Goal: Task Accomplishment & Management: Use online tool/utility

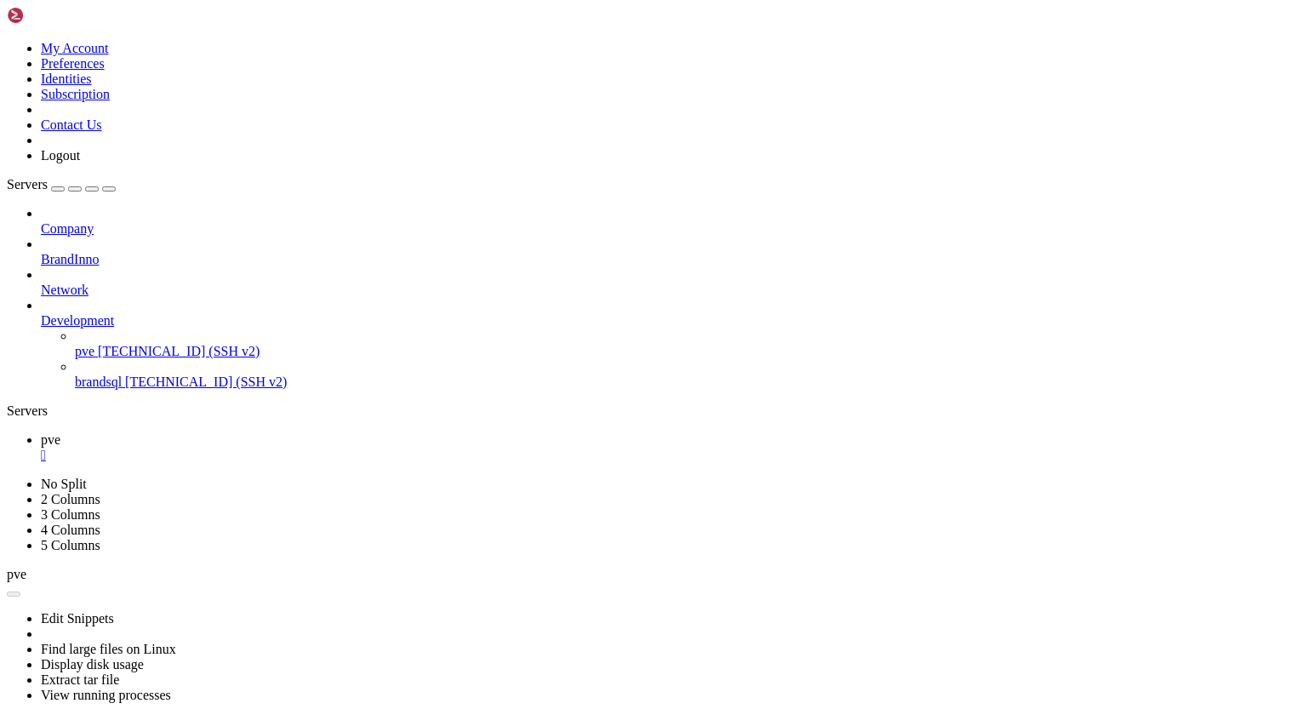
click at [276, 448] on div "" at bounding box center [670, 455] width 1259 height 15
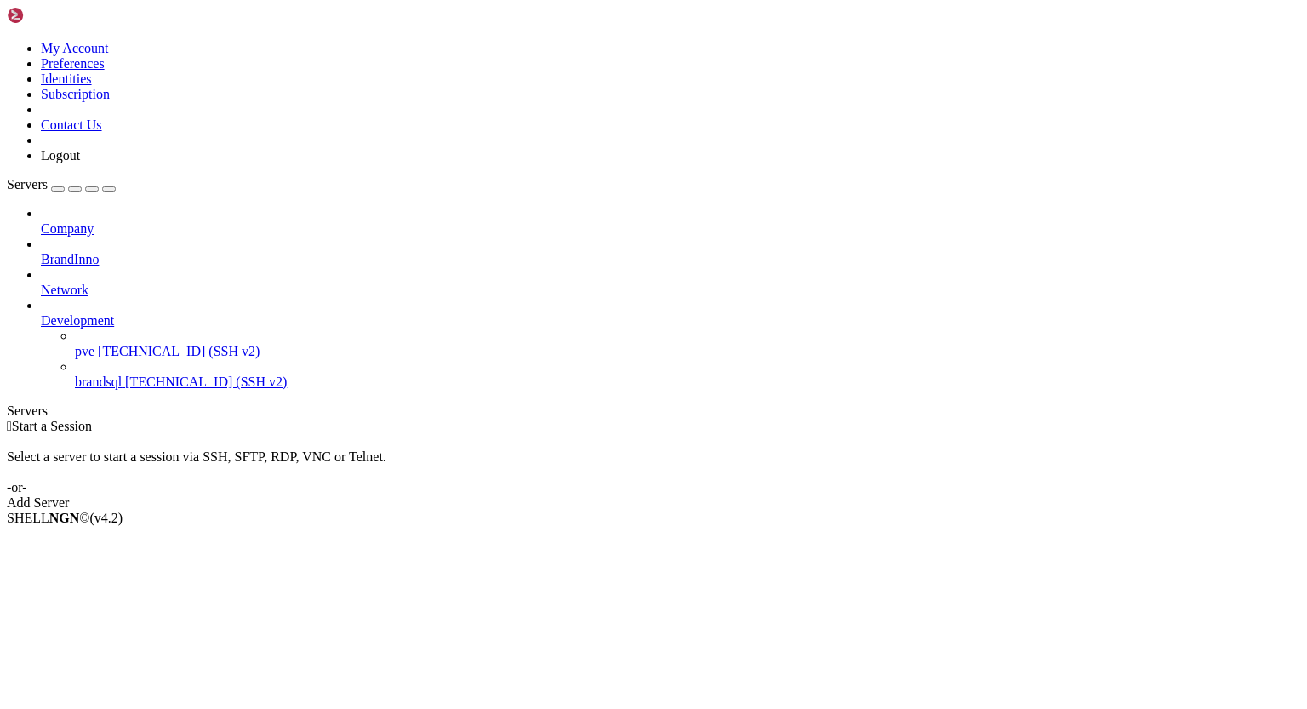
click at [94, 344] on span "pve" at bounding box center [85, 351] width 20 height 14
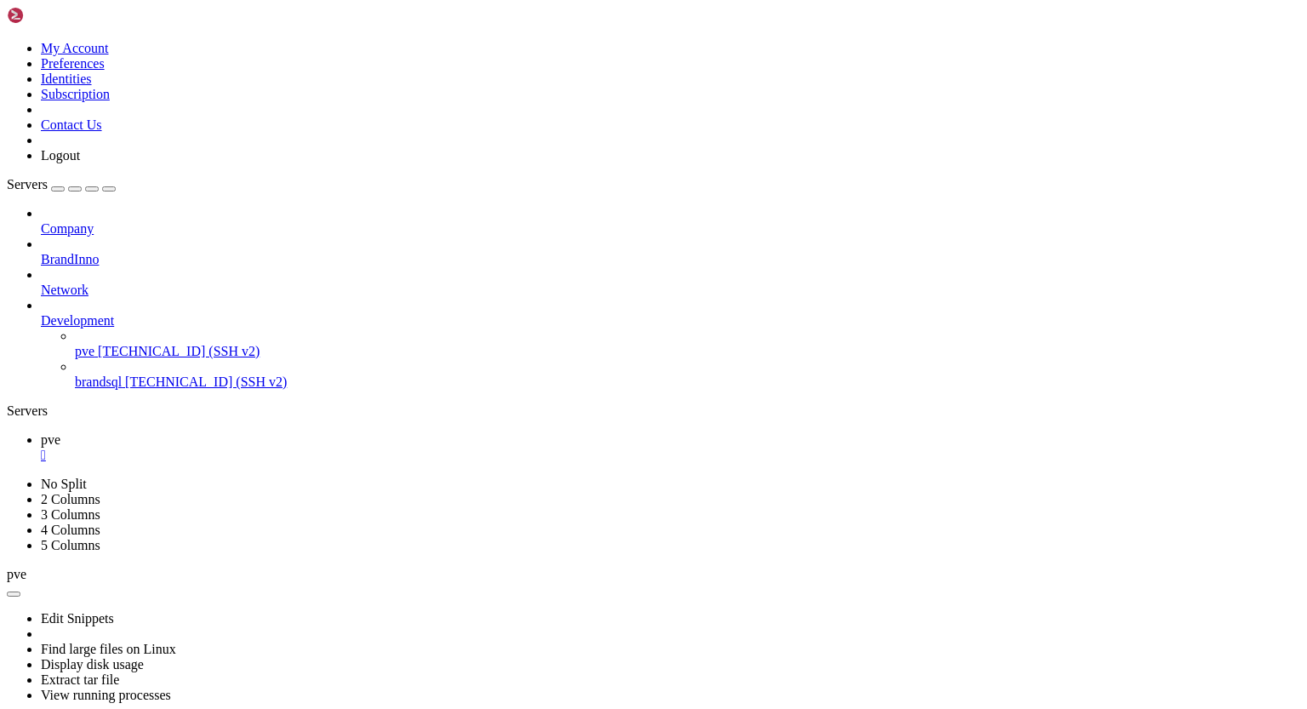
scroll to position [8, 2]
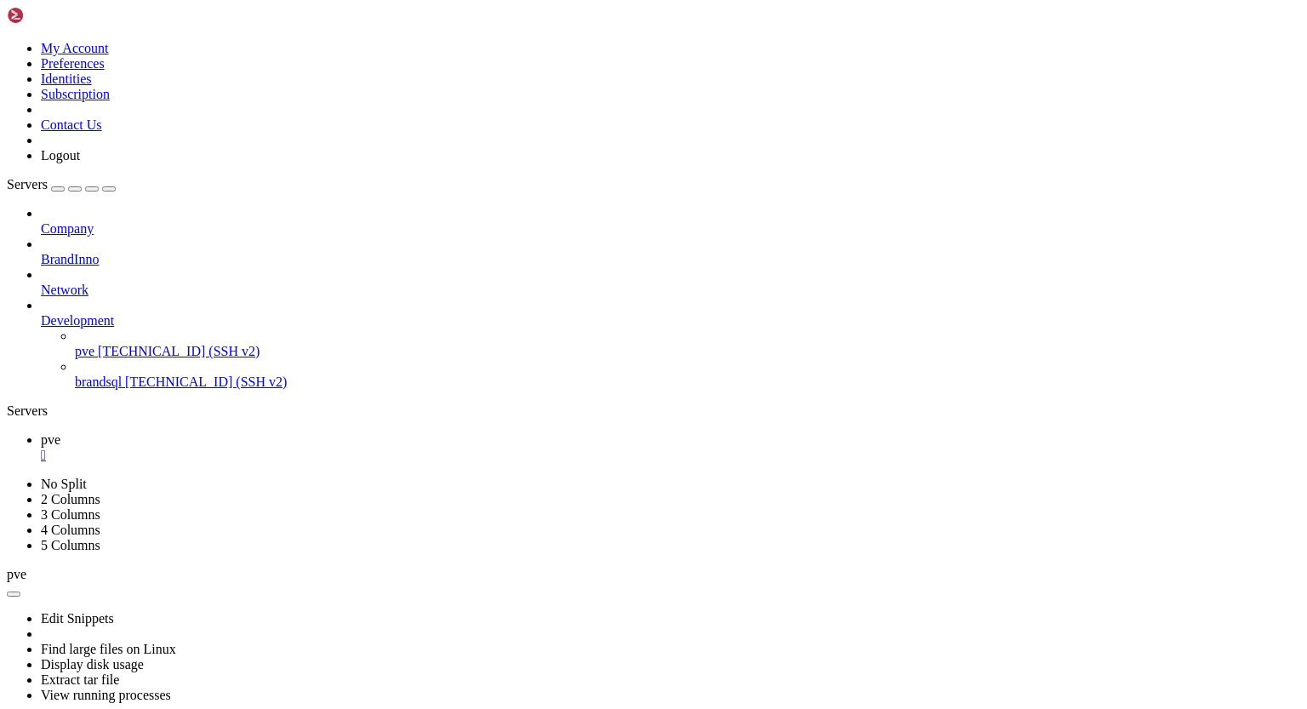
drag, startPoint x: 114, startPoint y: 1212, endPoint x: 401, endPoint y: 1214, distance: 286.8
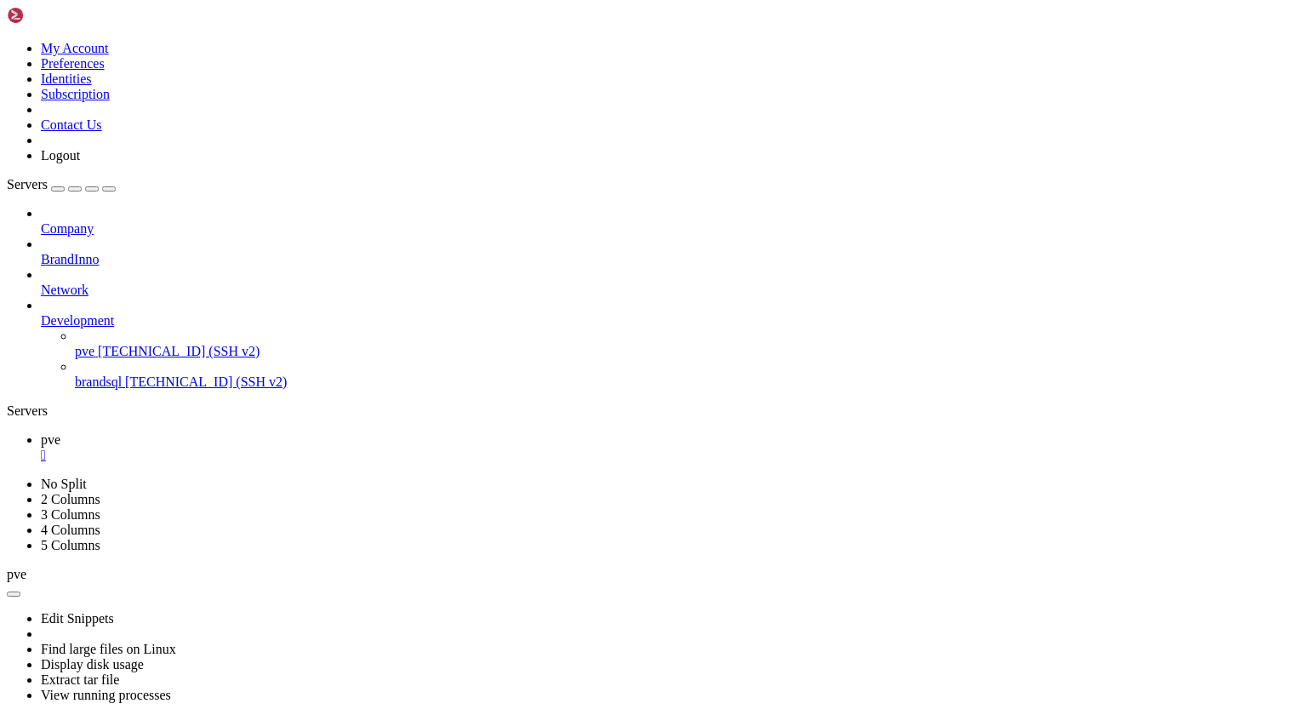
drag, startPoint x: 122, startPoint y: 936, endPoint x: 404, endPoint y: 933, distance: 282.6
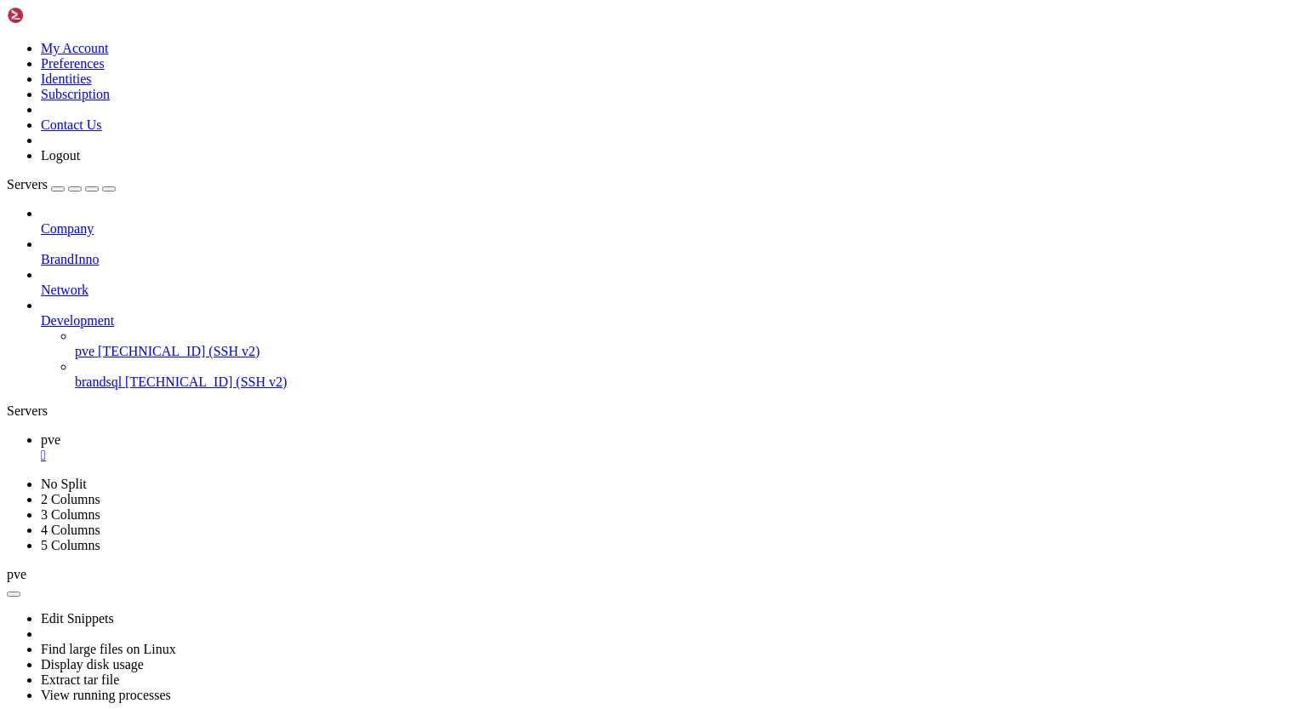
drag, startPoint x: 265, startPoint y: 934, endPoint x: 312, endPoint y: 931, distance: 47.8
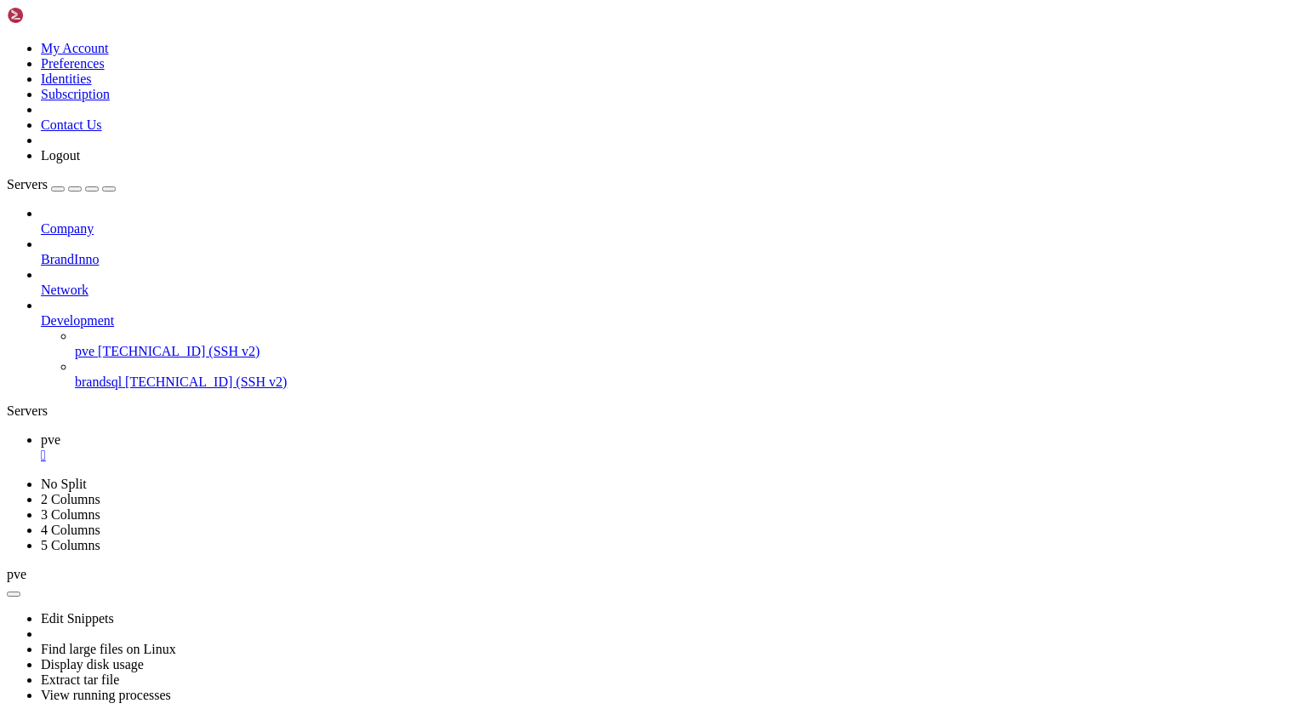
scroll to position [564, 0]
drag, startPoint x: 248, startPoint y: 1322, endPoint x: 248, endPoint y: 1345, distance: 23.0
click html "Page up 2. Windows 会 自 动 识 别 新 网 卡 ， 请 验 证 其 静 态 IP 配 置 是 否 正 确 。 (IP: [TECHNIC…"
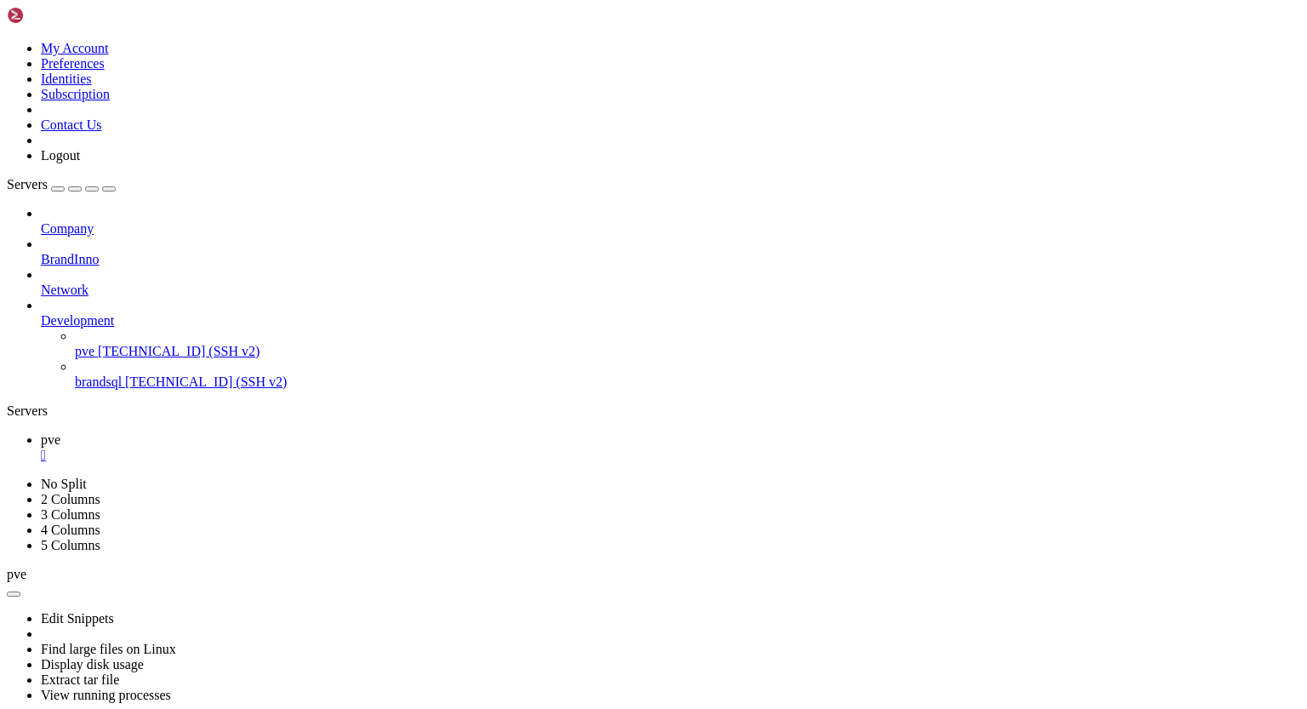
drag, startPoint x: 414, startPoint y: 1139, endPoint x: 28, endPoint y: 1123, distance: 386.7
drag, startPoint x: 150, startPoint y: 1154, endPoint x: 16, endPoint y: 1073, distance: 156.2
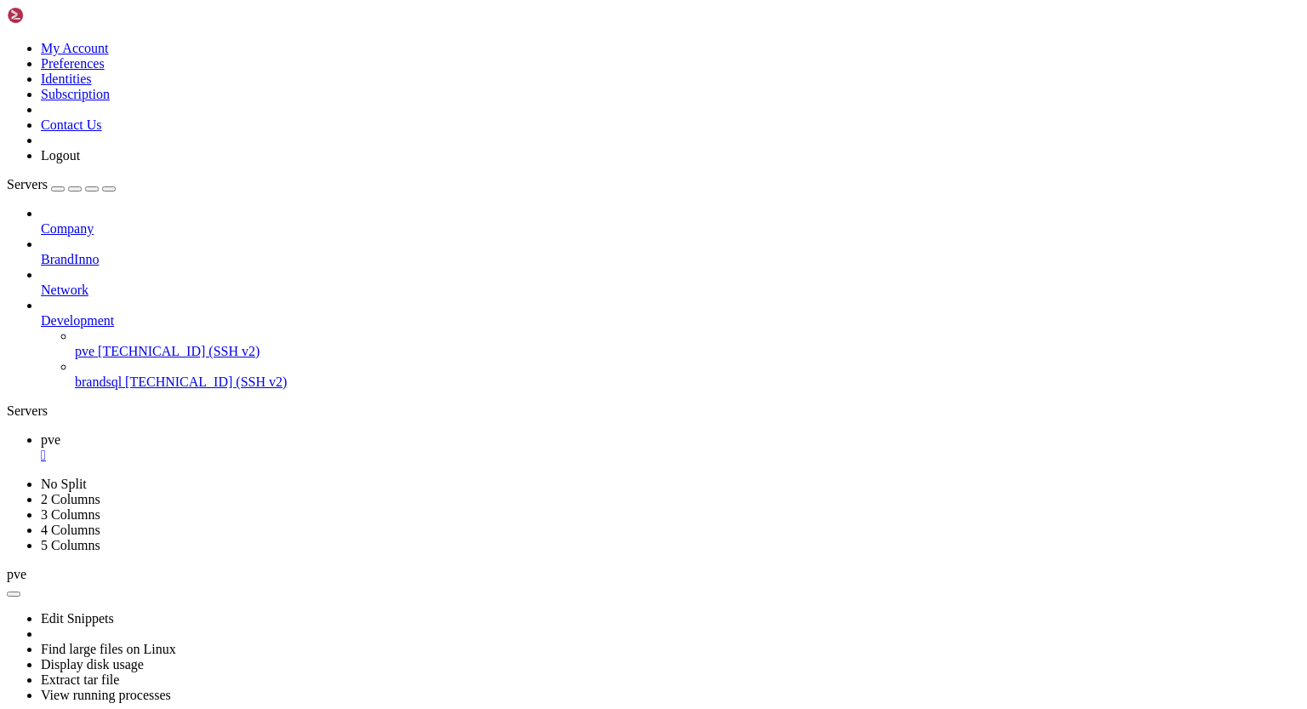
scroll to position [851, 0]
drag, startPoint x: 10, startPoint y: 921, endPoint x: 97, endPoint y: 954, distance: 92.9
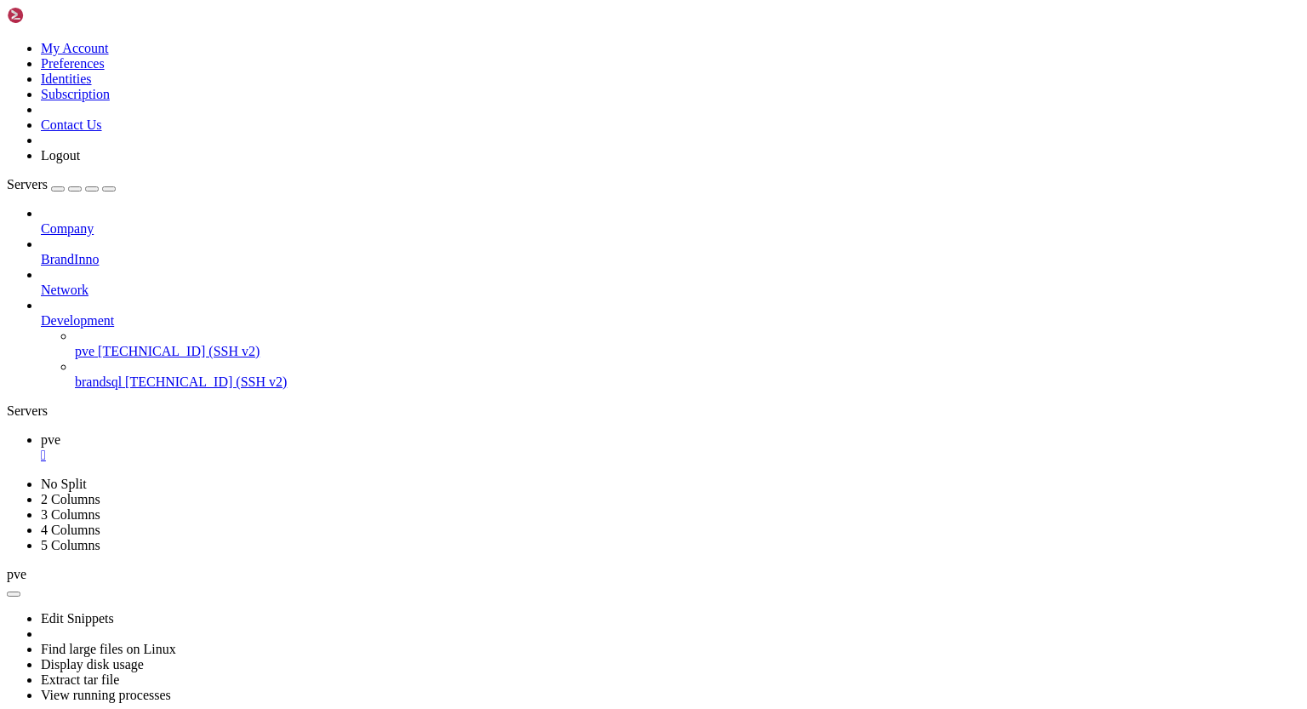
drag, startPoint x: 12, startPoint y: 850, endPoint x: 133, endPoint y: 900, distance: 130.9
drag, startPoint x: 15, startPoint y: 832, endPoint x: 110, endPoint y: 907, distance: 120.5
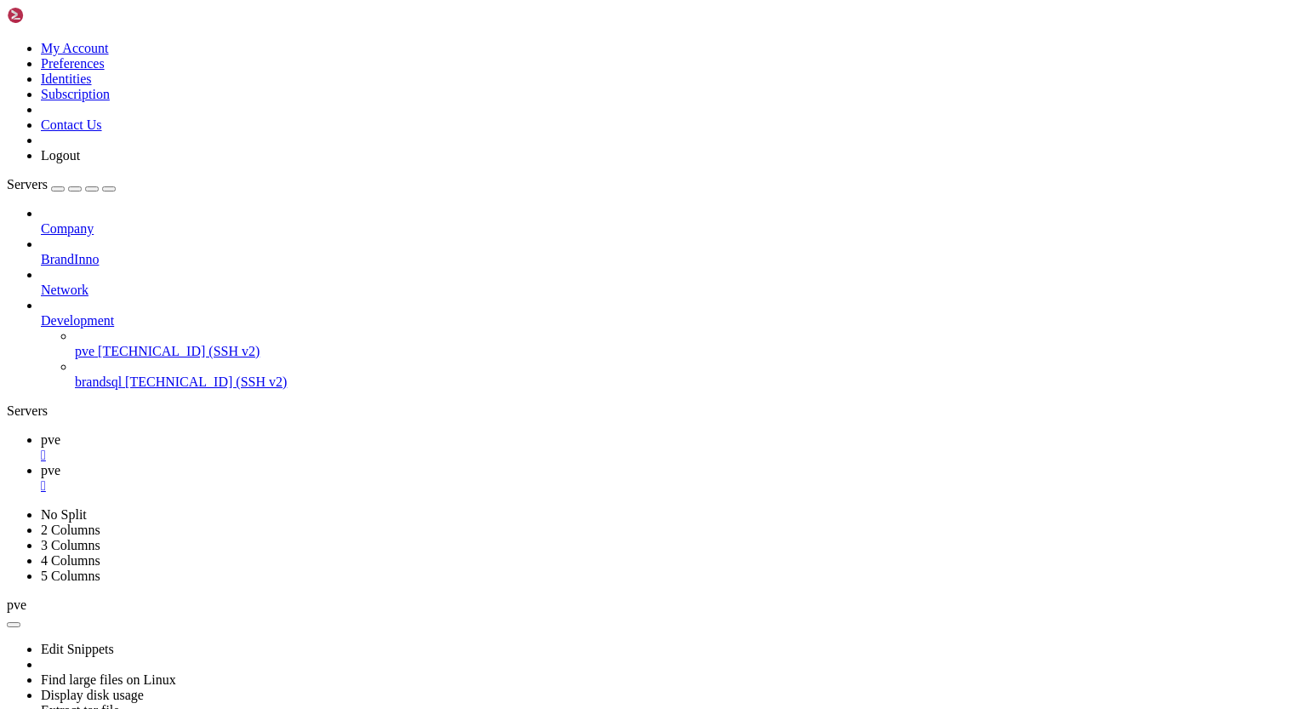
scroll to position [0, 0]
click at [60, 432] on span "pve" at bounding box center [51, 439] width 20 height 14
drag, startPoint x: 13, startPoint y: 922, endPoint x: 117, endPoint y: 1031, distance: 151.1
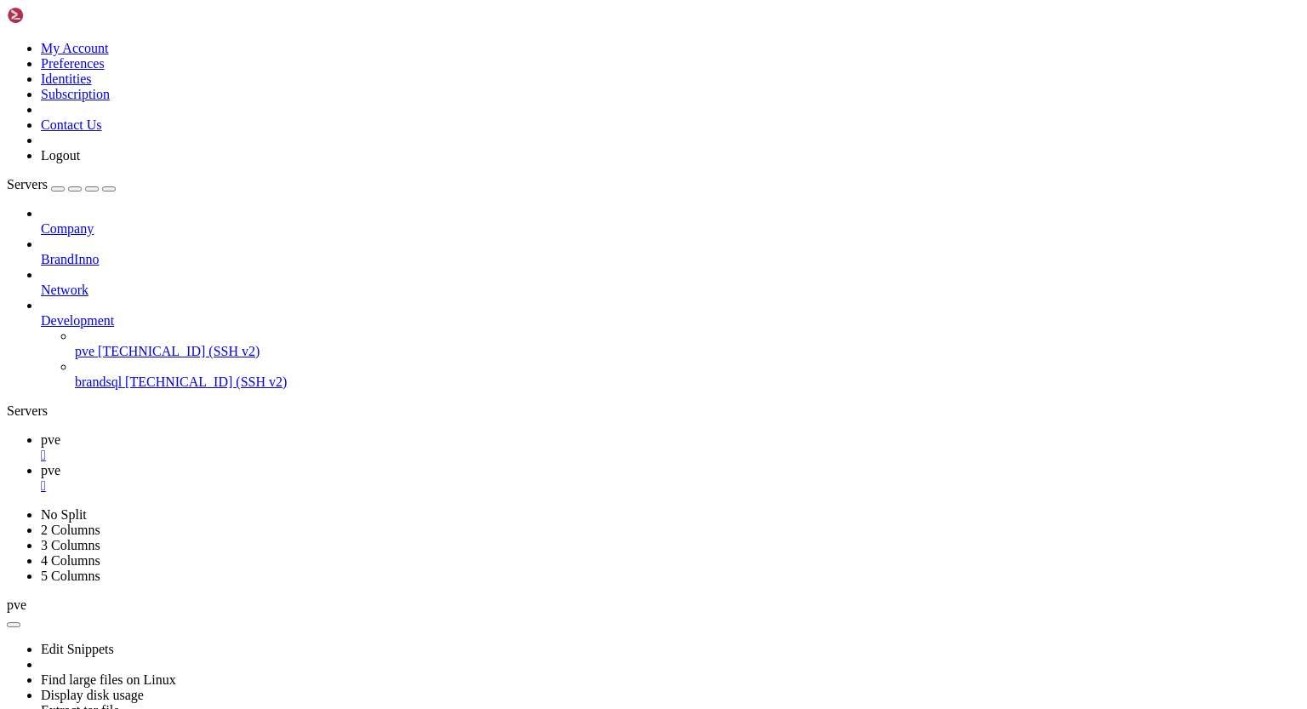
drag, startPoint x: 17, startPoint y: 917, endPoint x: 110, endPoint y: 1040, distance: 153.7
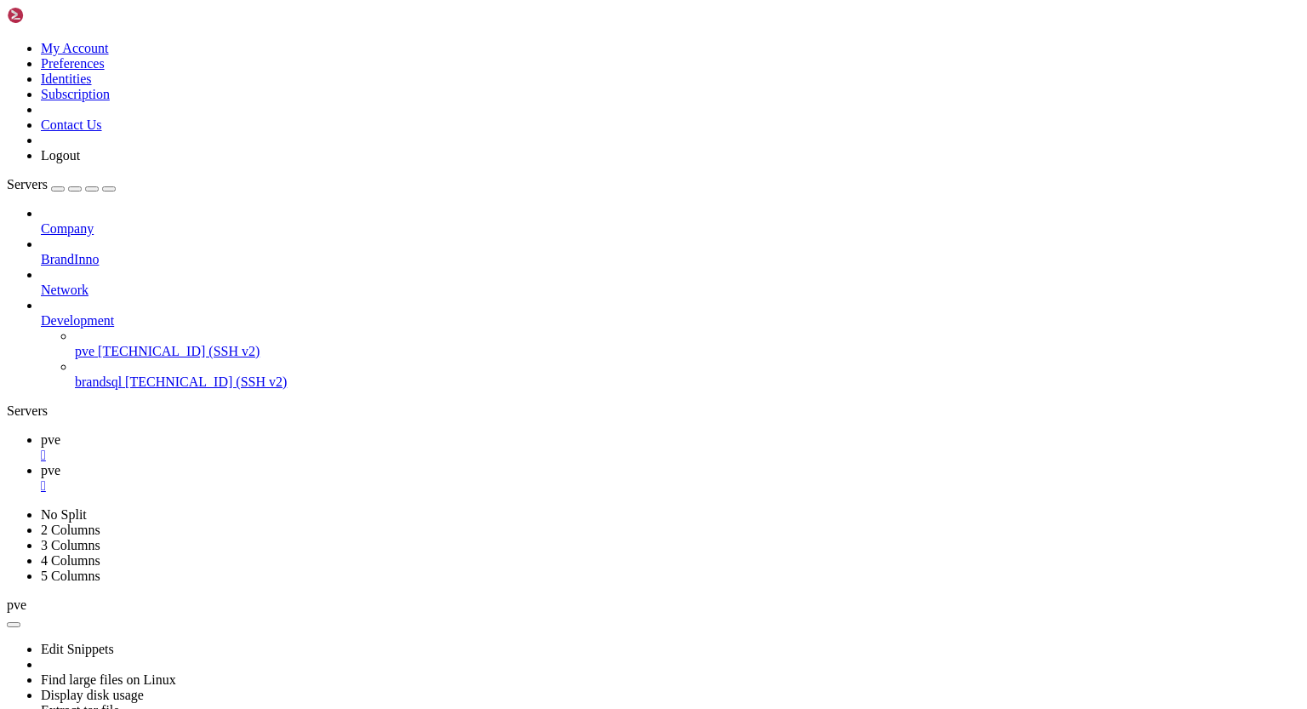
scroll to position [0, 0]
drag, startPoint x: 107, startPoint y: 966, endPoint x: 386, endPoint y: 969, distance: 279.1
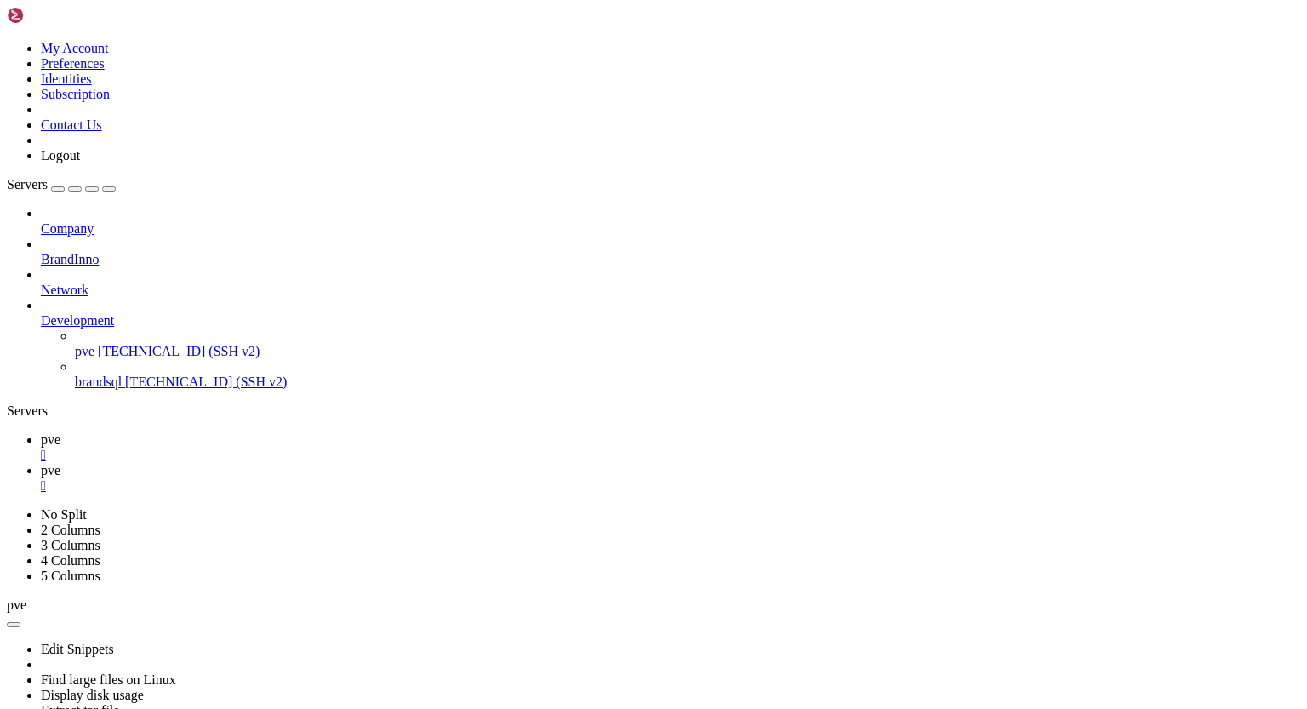
scroll to position [130, 0]
drag, startPoint x: 15, startPoint y: 965, endPoint x: 163, endPoint y: 1139, distance: 228.2
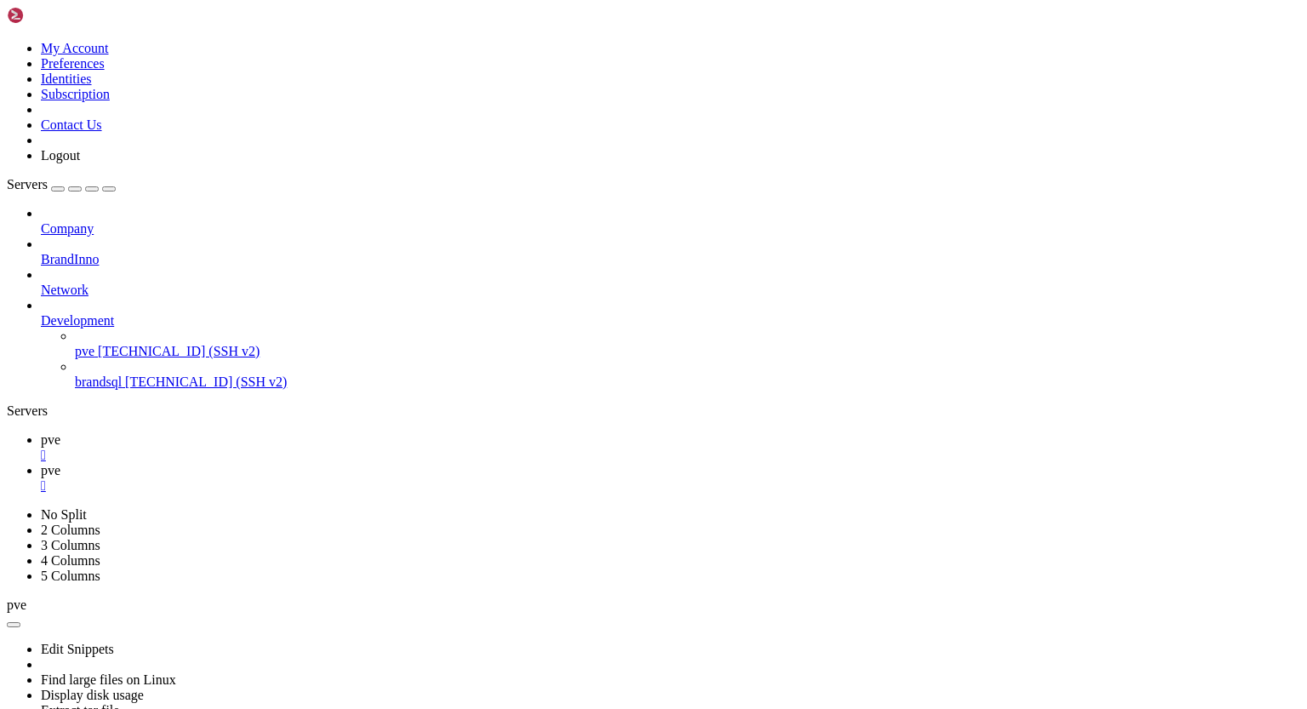
drag, startPoint x: 14, startPoint y: 892, endPoint x: 135, endPoint y: 934, distance: 128.1
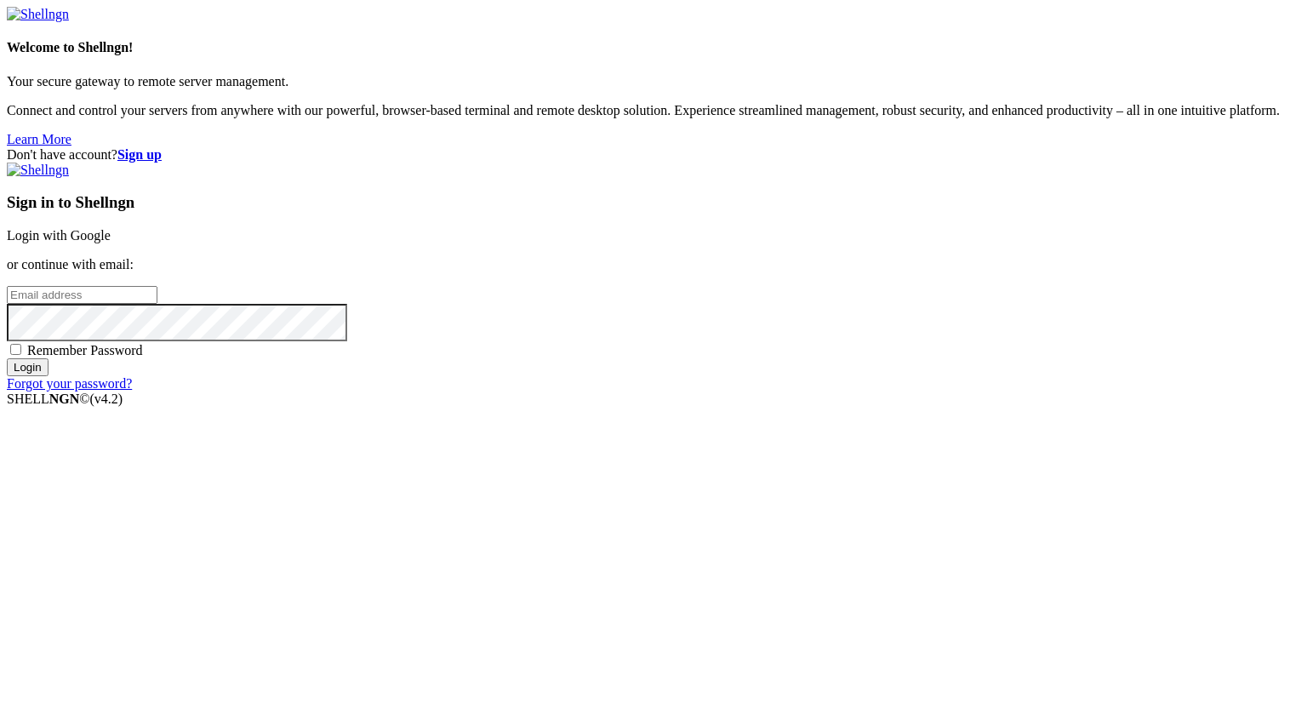
click at [374, 147] on div "Welcome to Shellngn! Your secure gateway to remote server management. Connect a…" at bounding box center [654, 77] width 1294 height 140
type input "[PERSON_NAME][EMAIL_ADDRESS][DOMAIN_NAME]"
click at [49, 376] on input "Login" at bounding box center [28, 367] width 42 height 18
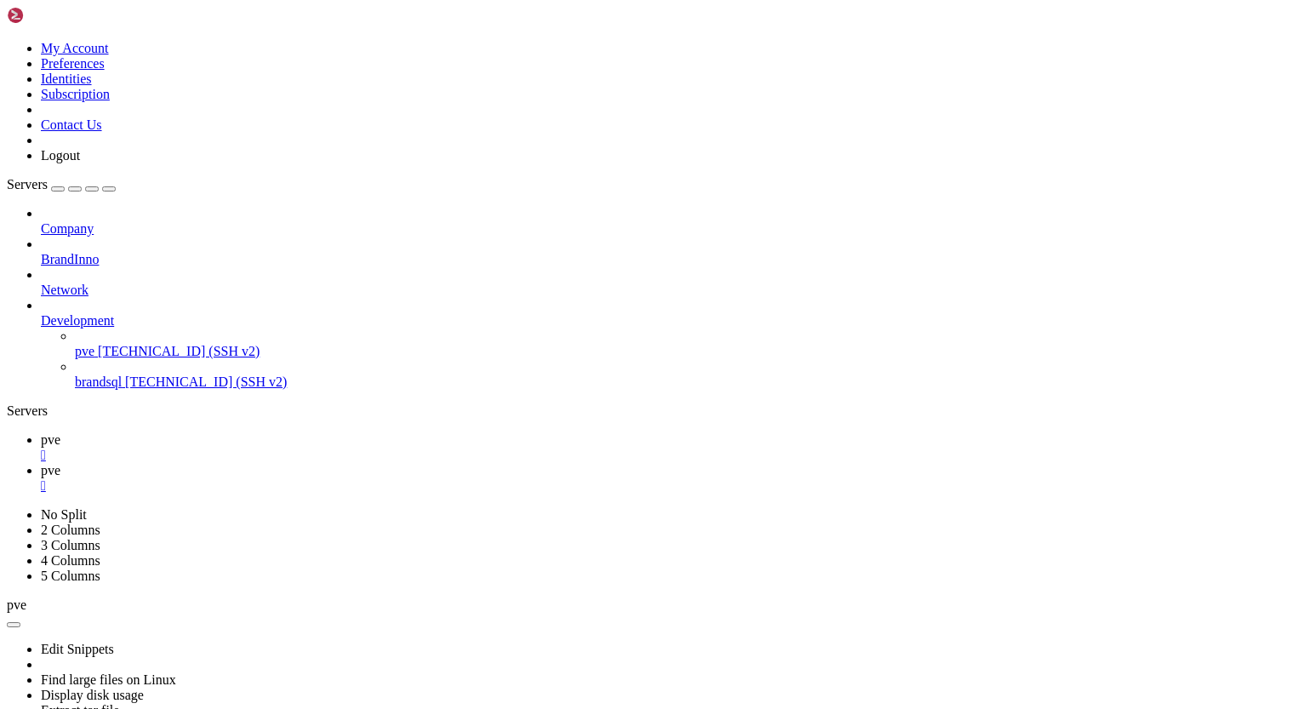
scroll to position [4673, 0]
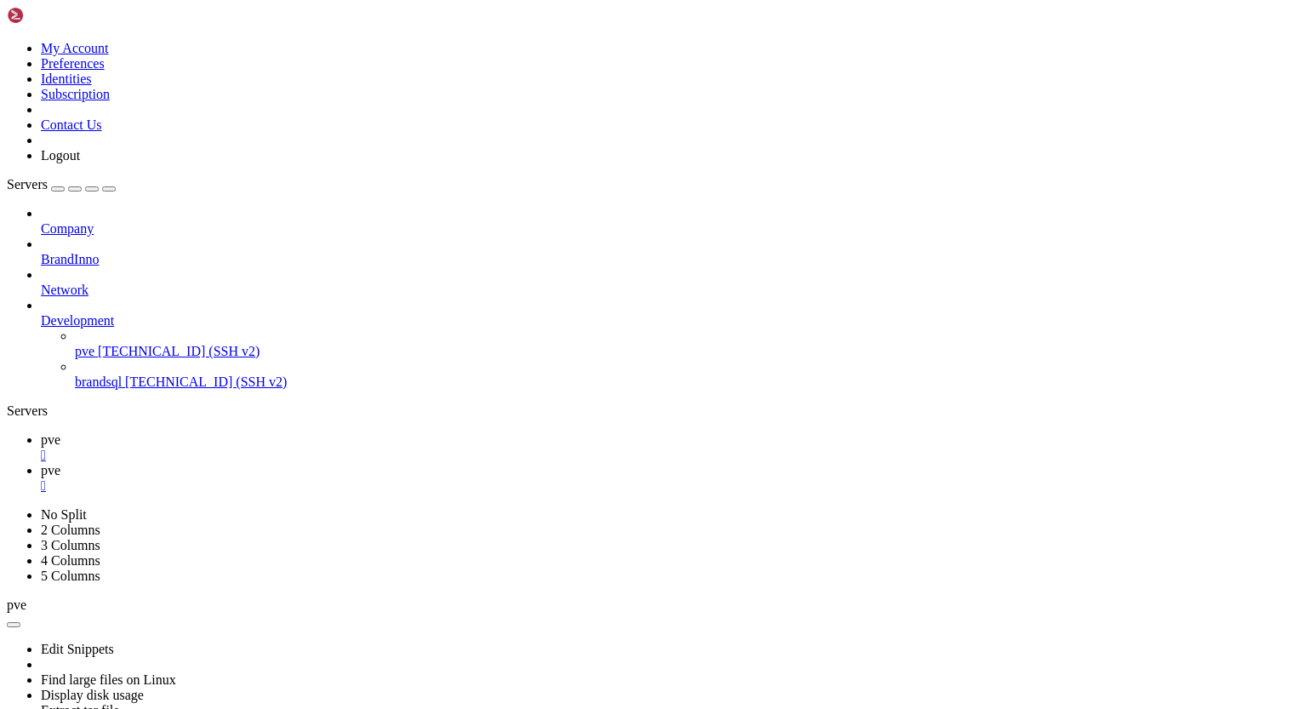
drag, startPoint x: 14, startPoint y: 1267, endPoint x: 206, endPoint y: 1350, distance: 208.5
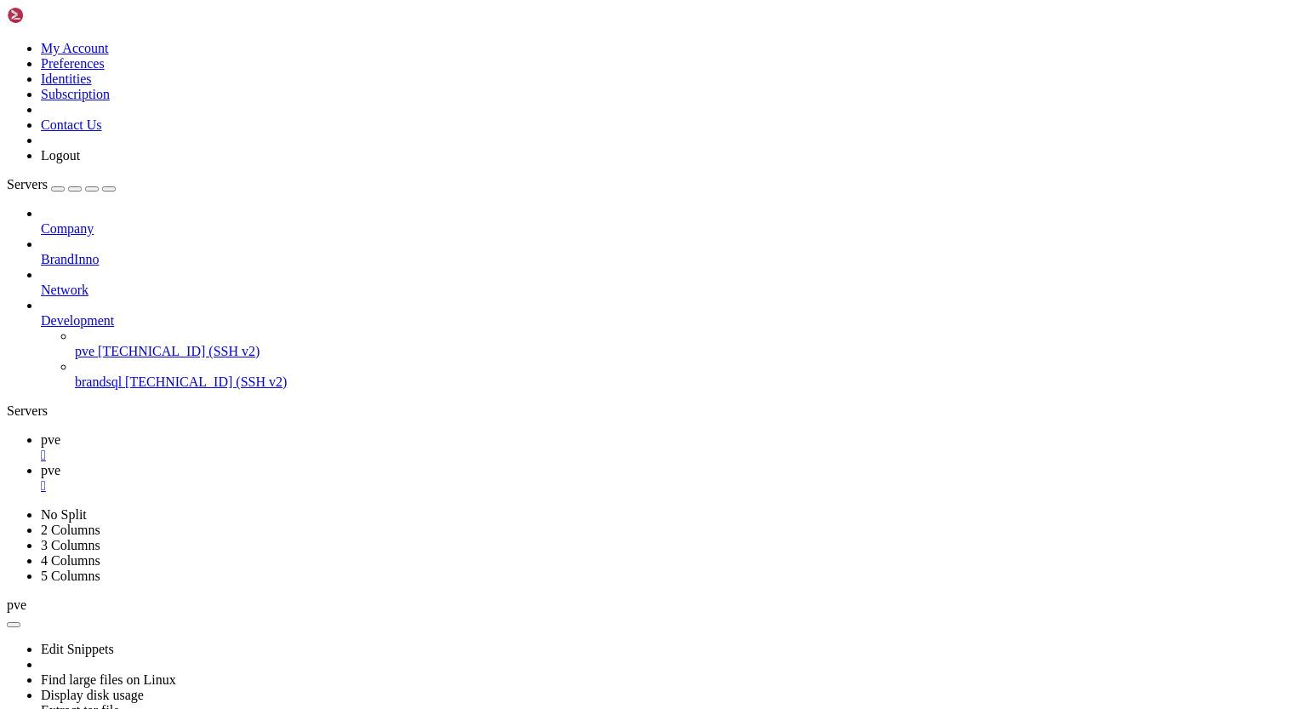
drag, startPoint x: 17, startPoint y: 1135, endPoint x: 250, endPoint y: 1319, distance: 296.9
click at [479, 432] on ul "pve  pve " at bounding box center [654, 462] width 1294 height 61
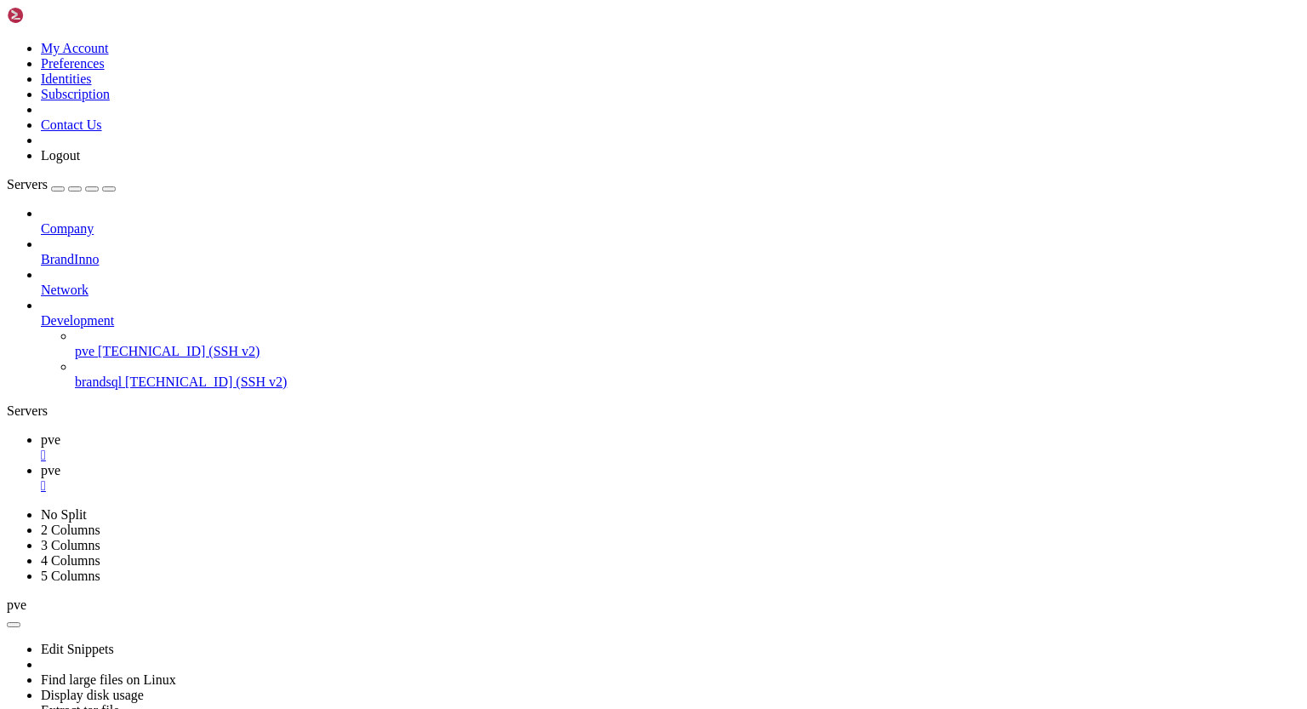
scroll to position [32377, 0]
drag, startPoint x: 108, startPoint y: 1119, endPoint x: 522, endPoint y: 1116, distance: 413.6
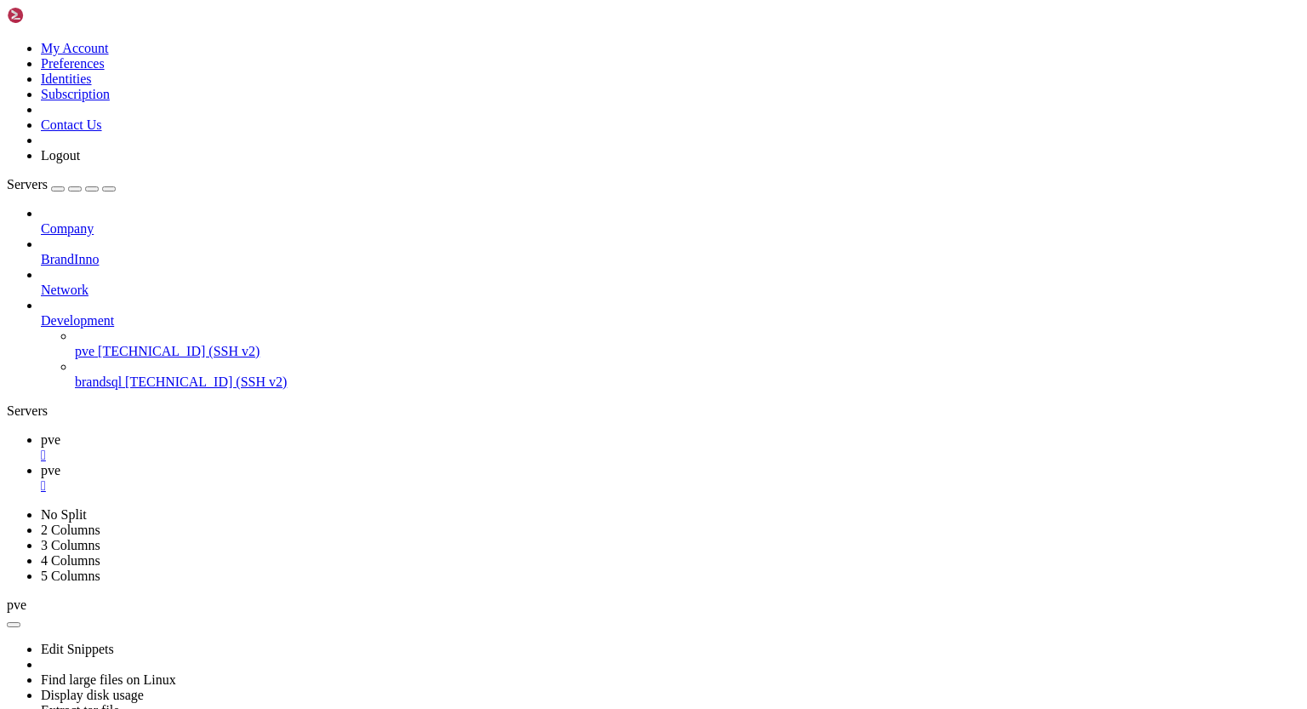
scroll to position [32642, 0]
drag, startPoint x: 14, startPoint y: 1277, endPoint x: 129, endPoint y: 1345, distance: 133.1
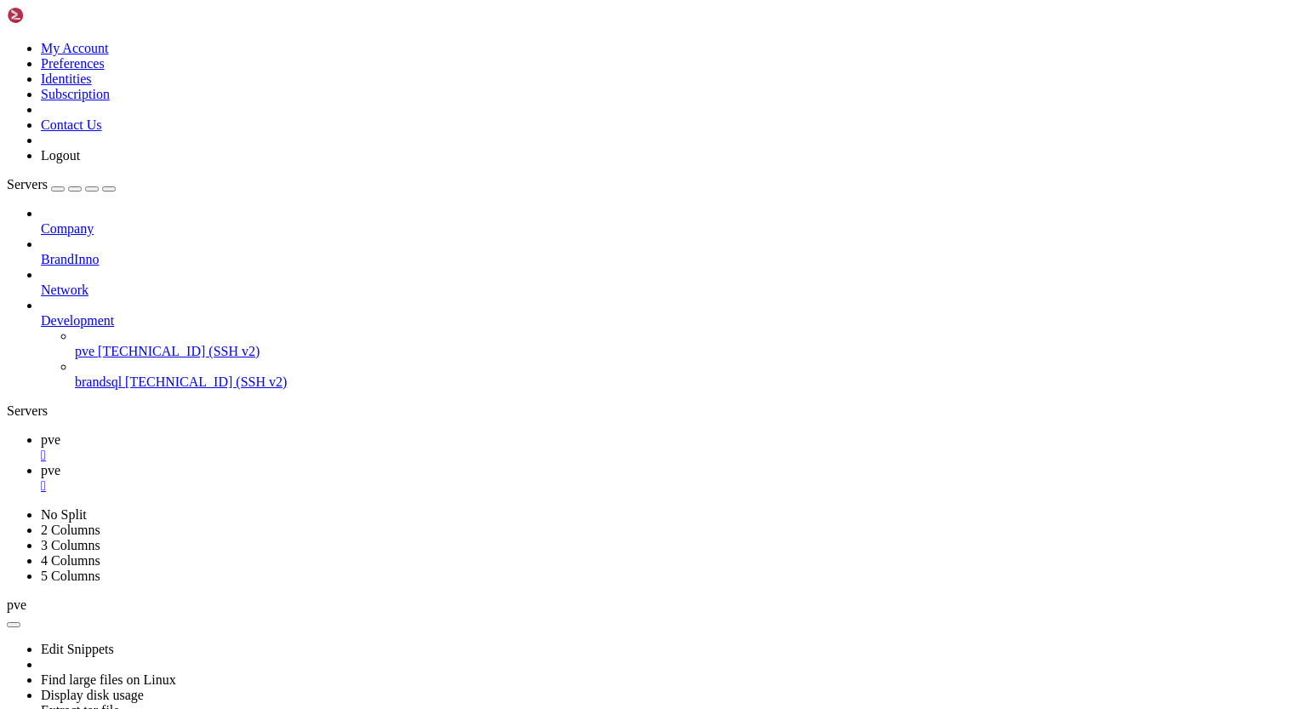
drag, startPoint x: 106, startPoint y: 1295, endPoint x: 186, endPoint y: 1294, distance: 79.2
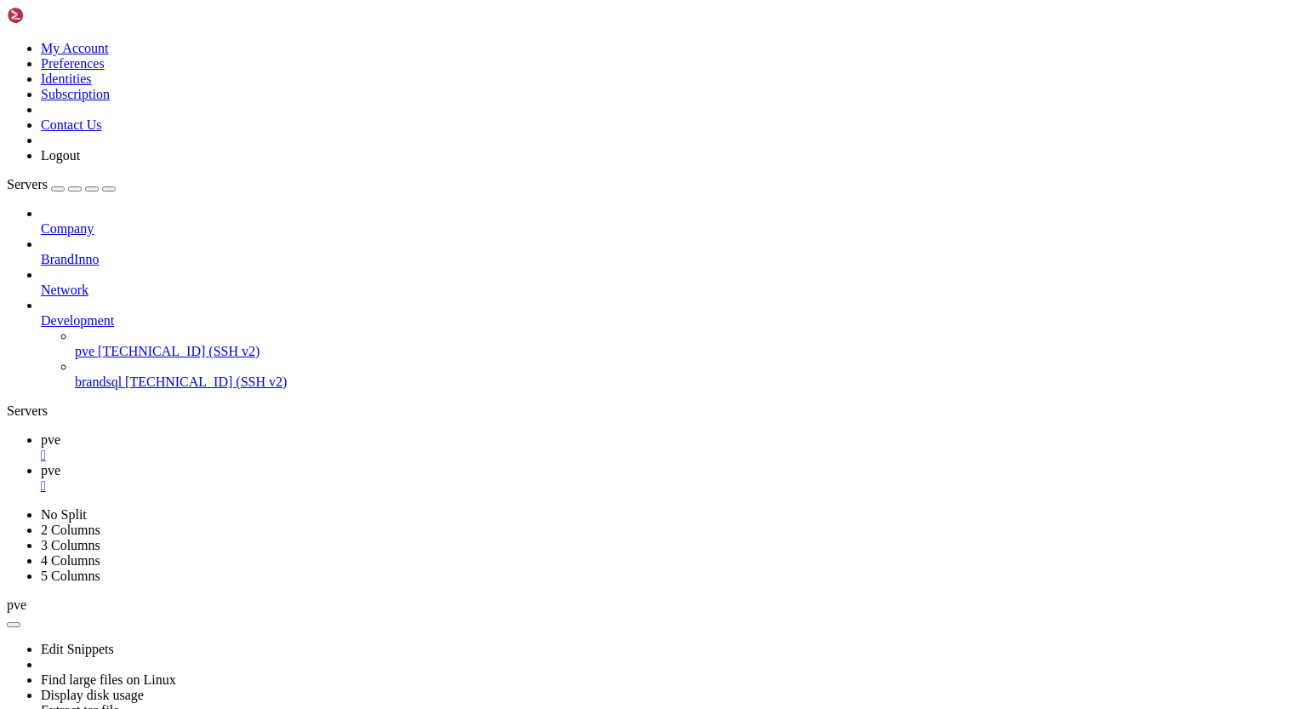
scroll to position [37137, 0]
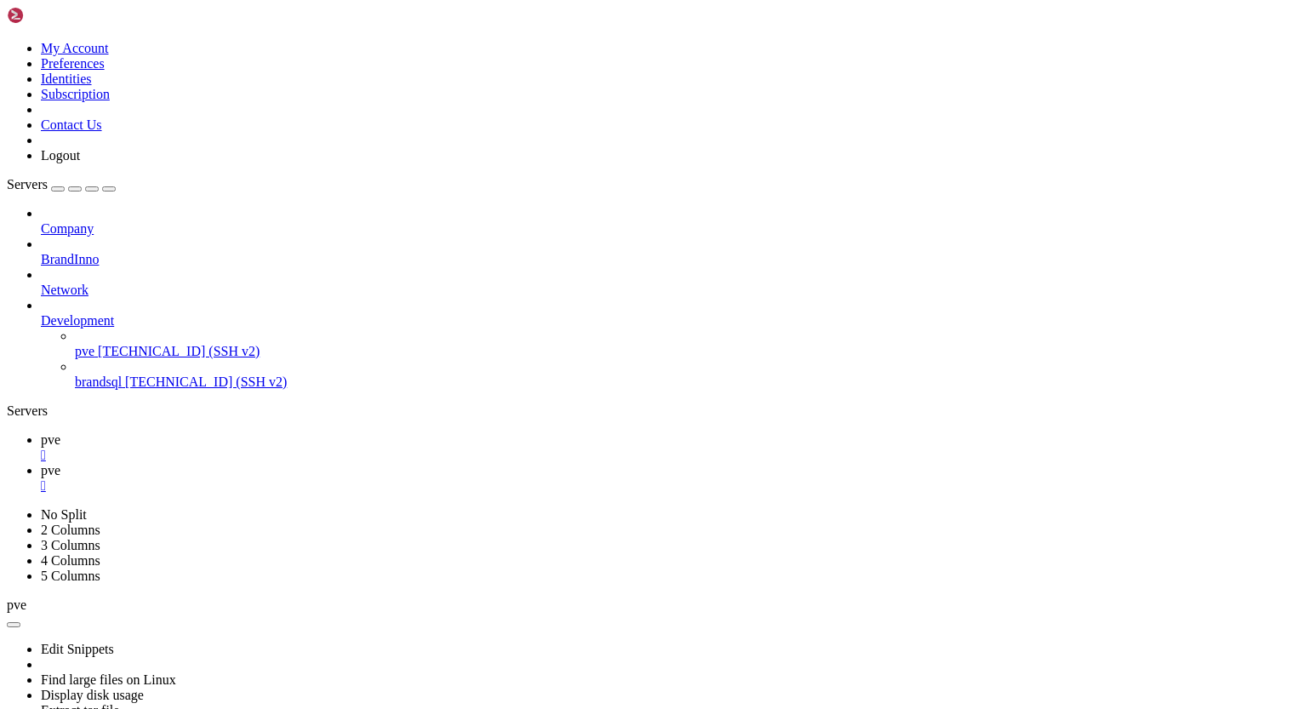
drag, startPoint x: 15, startPoint y: 1235, endPoint x: 220, endPoint y: 1239, distance: 205.1
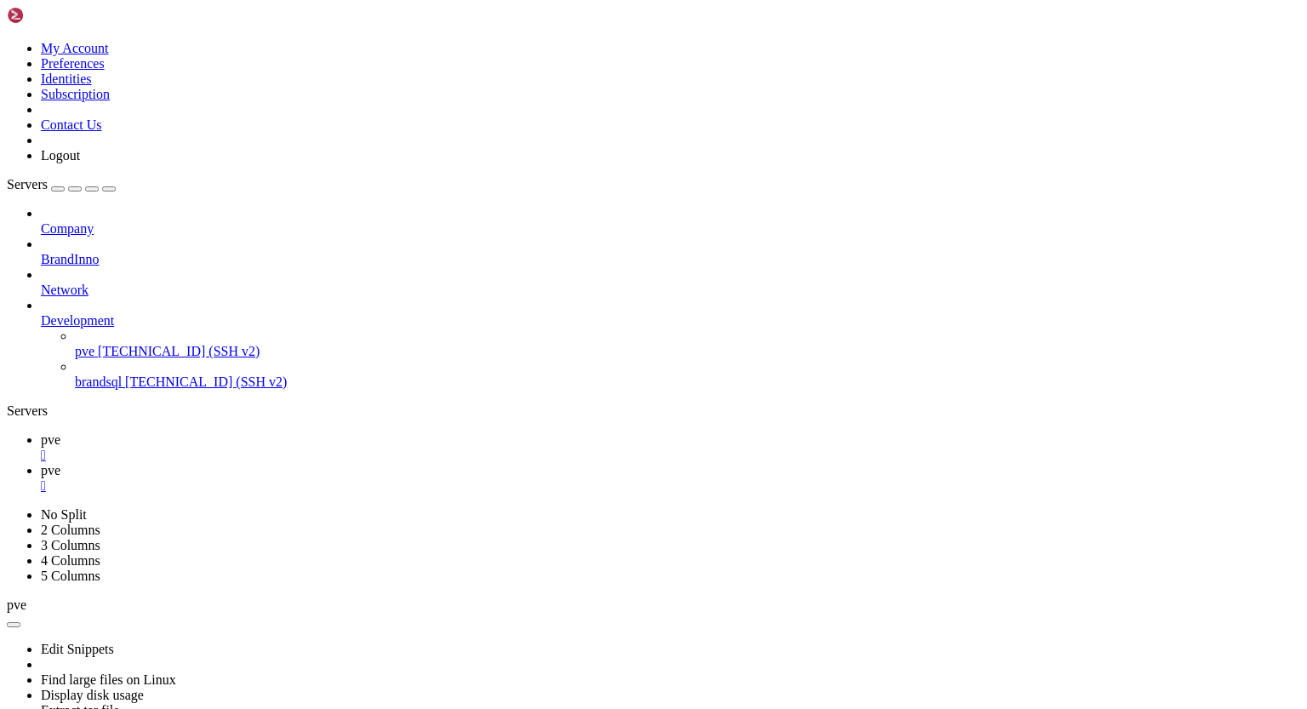
drag, startPoint x: 14, startPoint y: 1224, endPoint x: 471, endPoint y: 1513, distance: 540.9
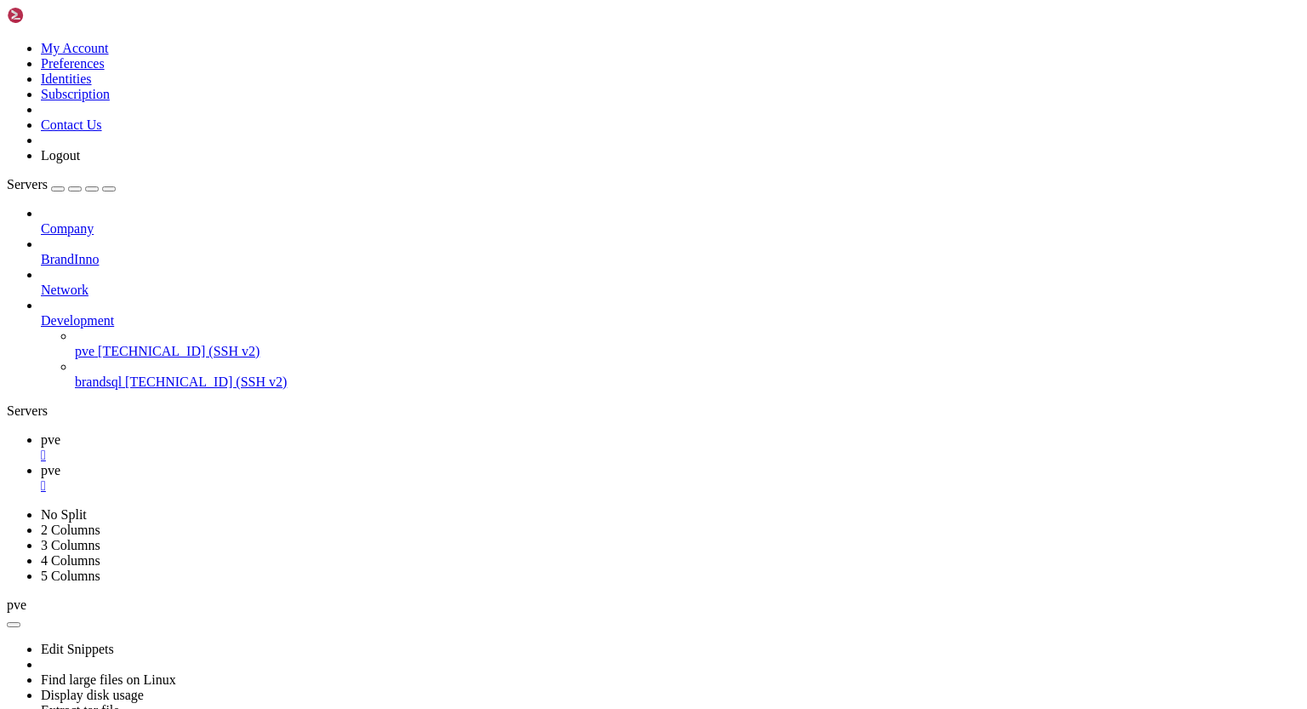
drag, startPoint x: 14, startPoint y: 1278, endPoint x: 165, endPoint y: 1338, distance: 162.8
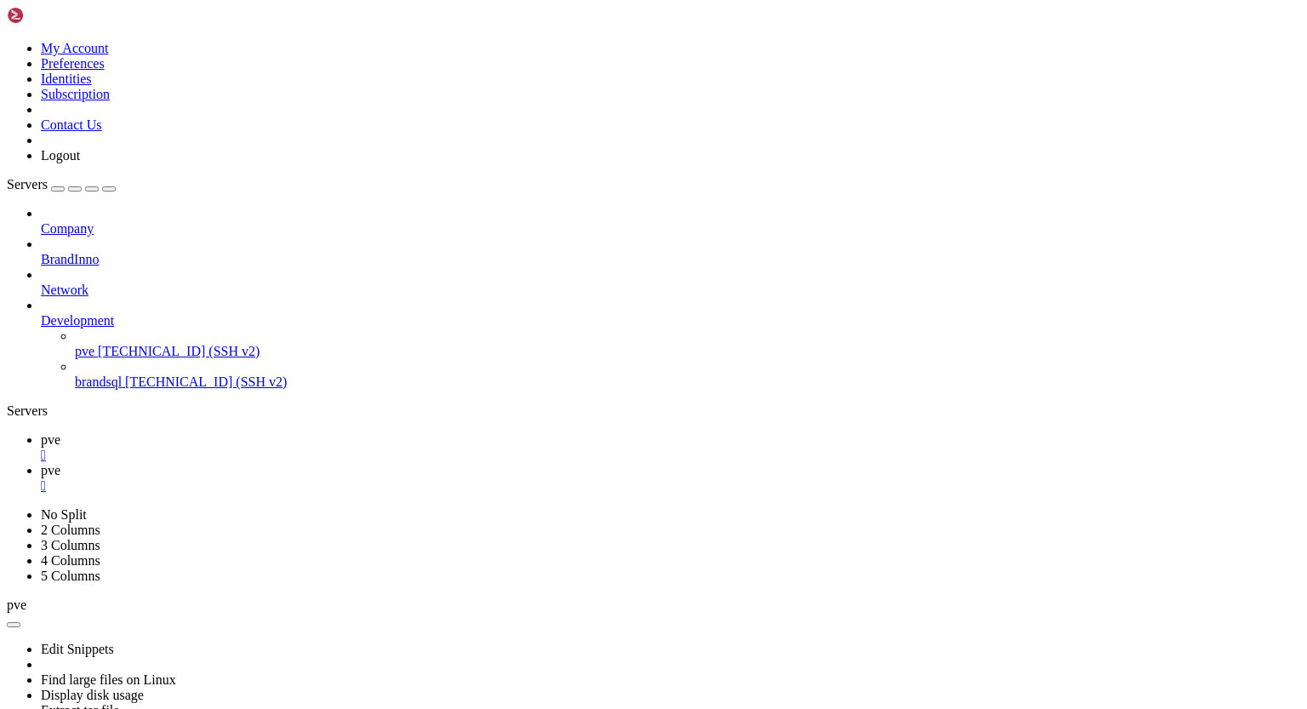
click at [357, 478] on div "" at bounding box center [670, 485] width 1259 height 15
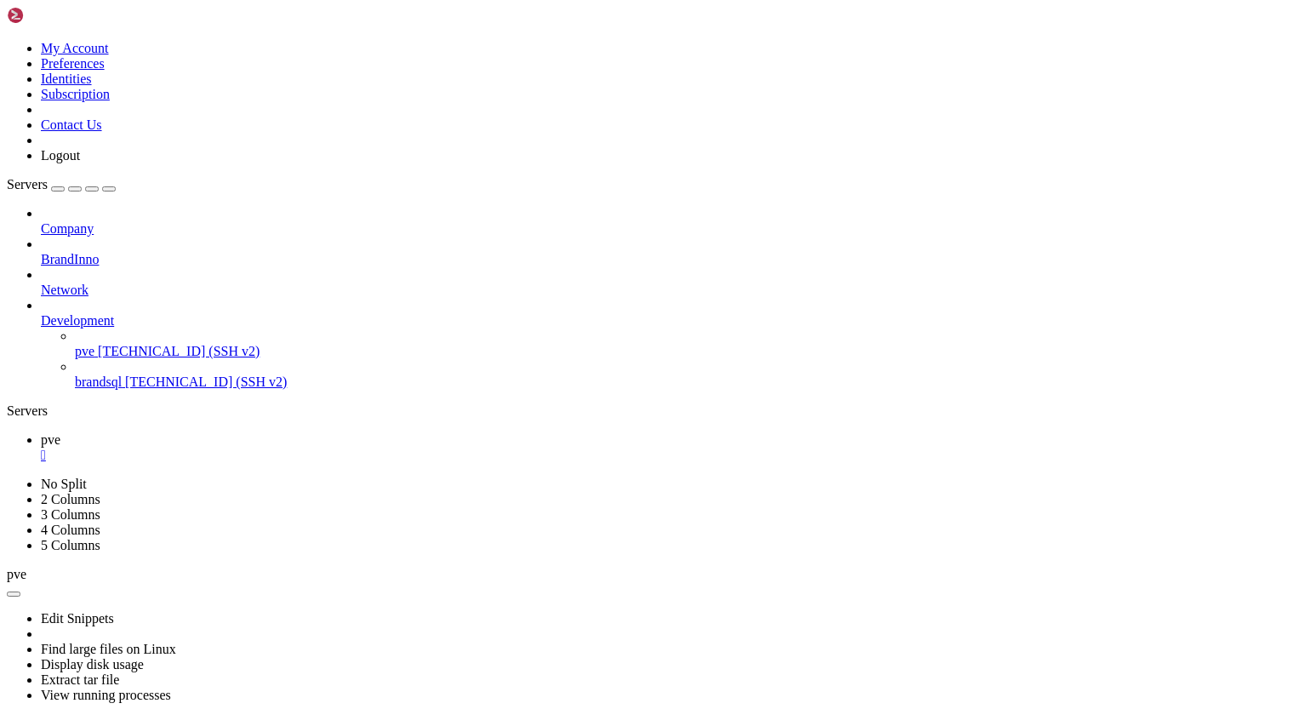
drag, startPoint x: 109, startPoint y: 1106, endPoint x: 280, endPoint y: 1106, distance: 171.1
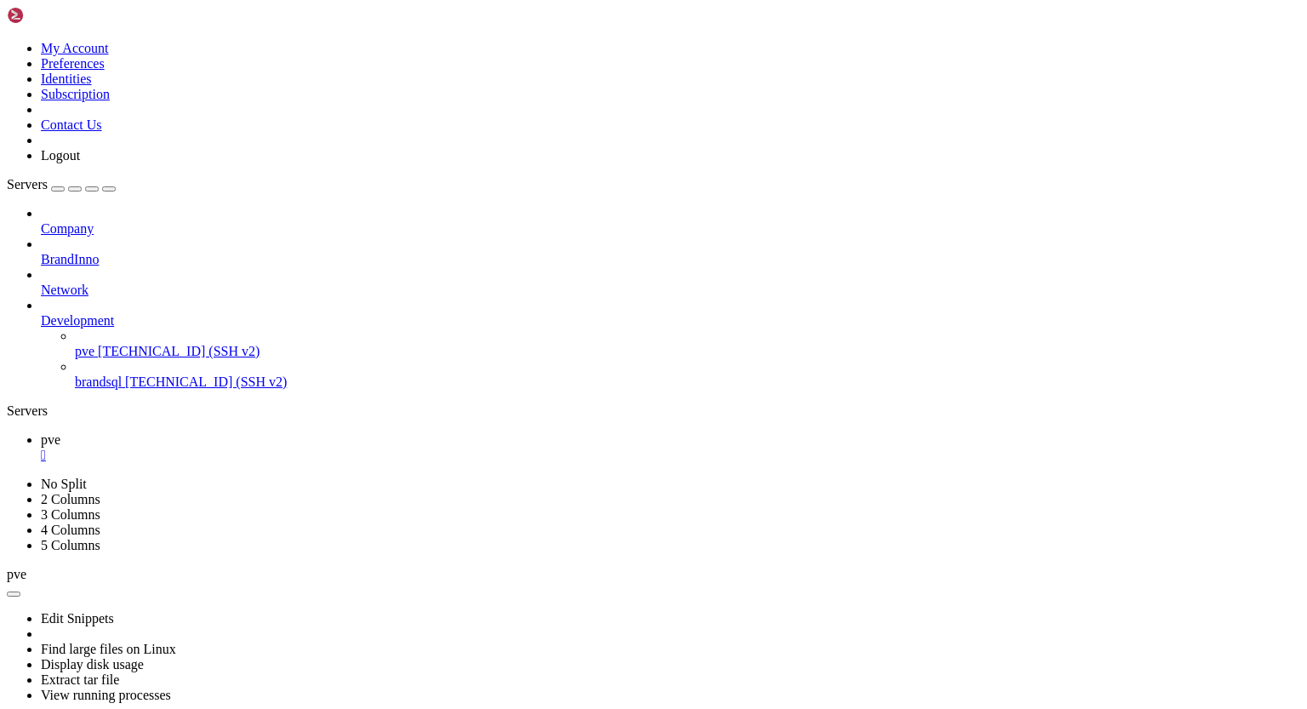
click at [277, 448] on div "" at bounding box center [670, 455] width 1259 height 15
